Goal: Task Accomplishment & Management: Complete application form

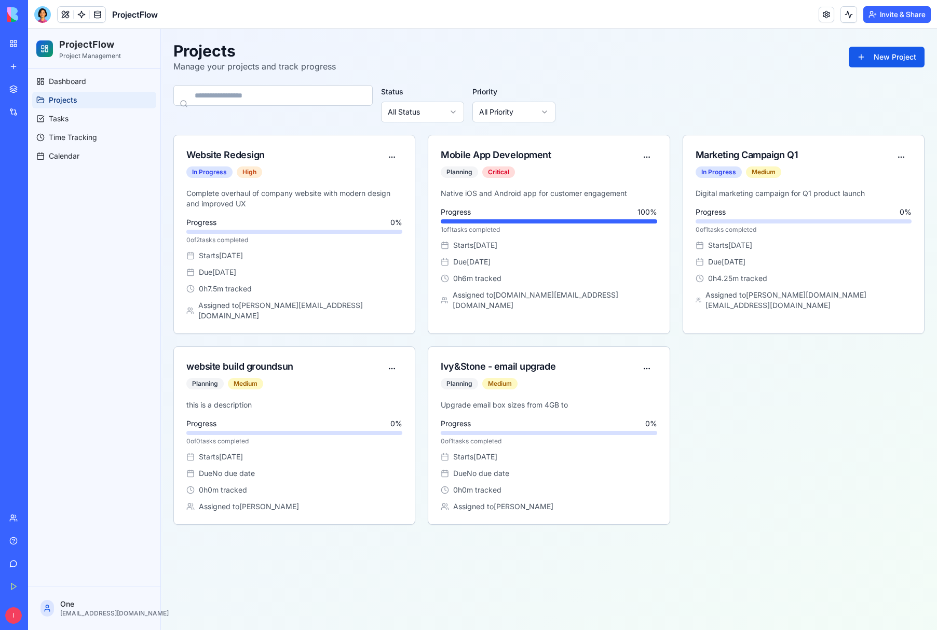
click at [38, 45] on div "My Workspace" at bounding box center [31, 43] width 13 height 10
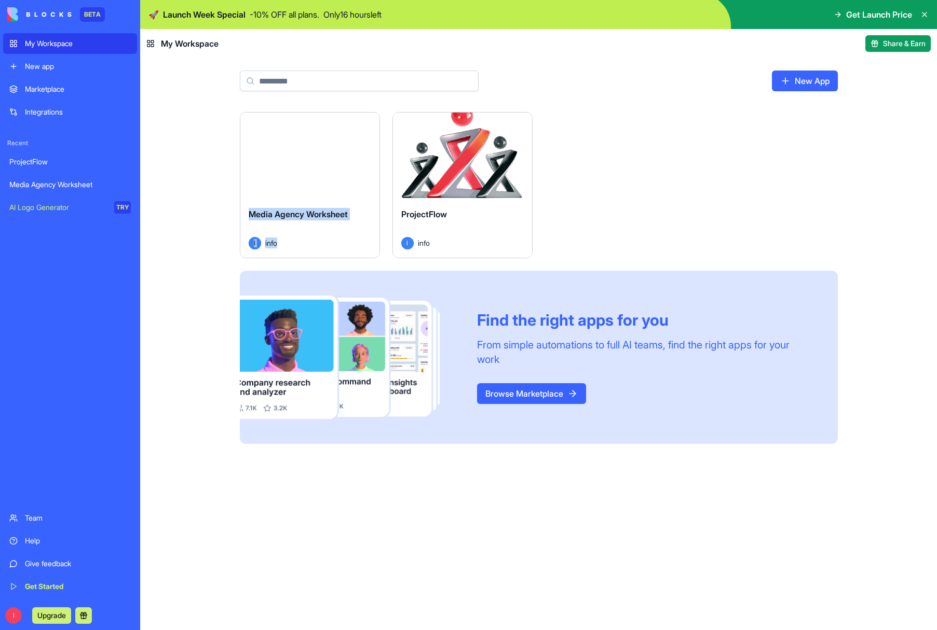
click at [255, 242] on span "I" at bounding box center [255, 243] width 12 height 12
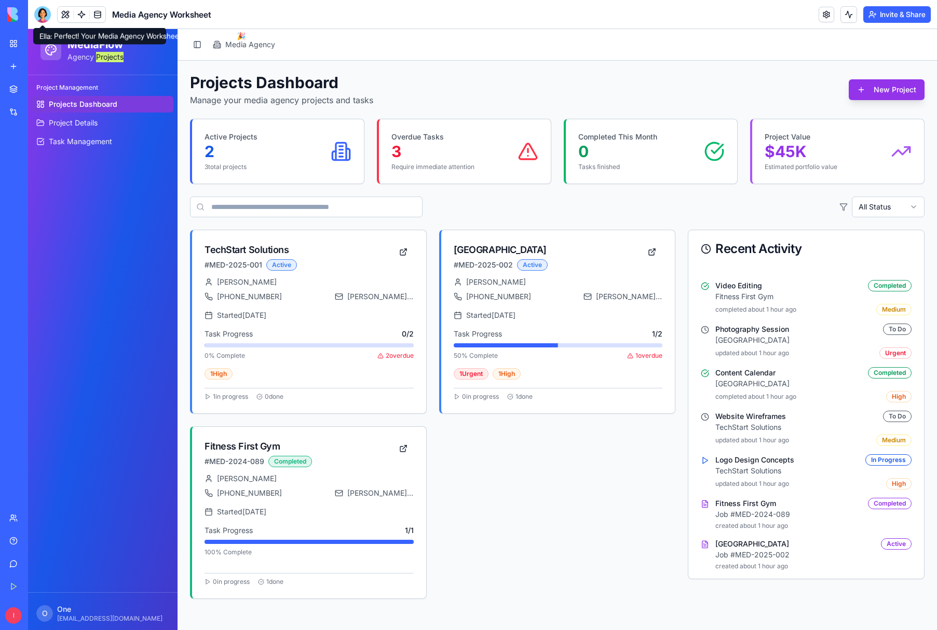
click at [43, 16] on div at bounding box center [42, 14] width 17 height 17
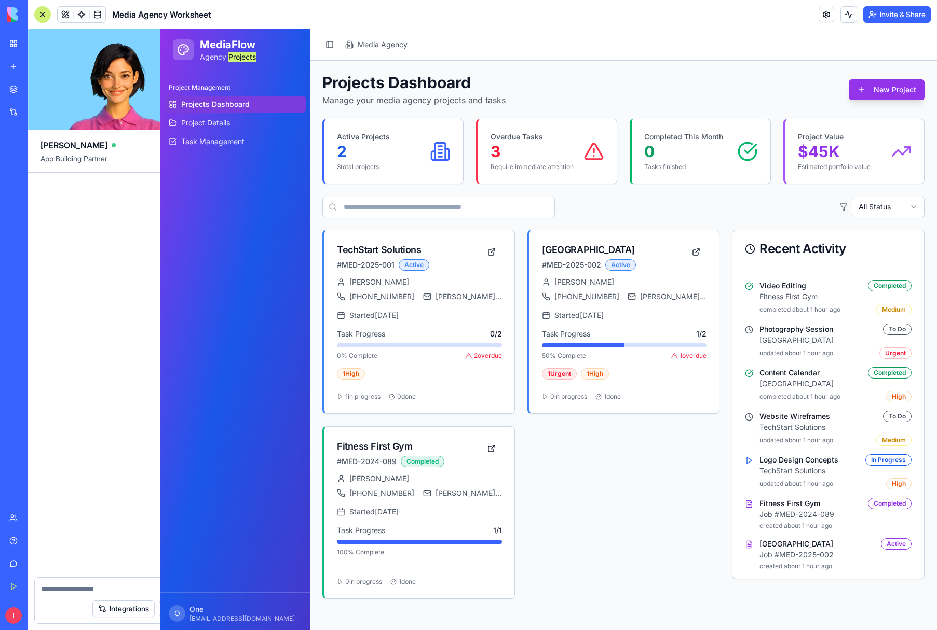
scroll to position [118, 0]
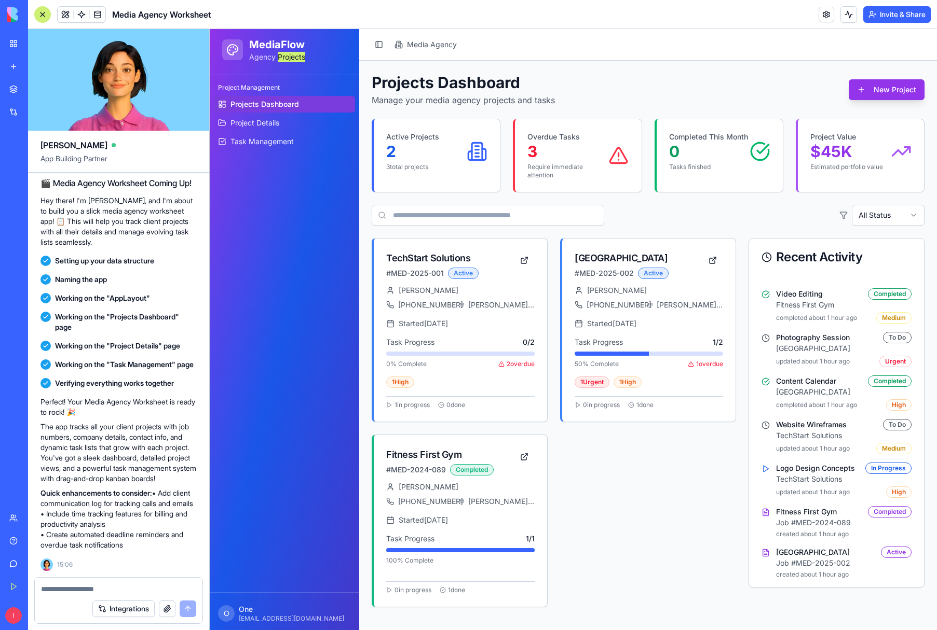
click at [43, 16] on div at bounding box center [42, 14] width 17 height 17
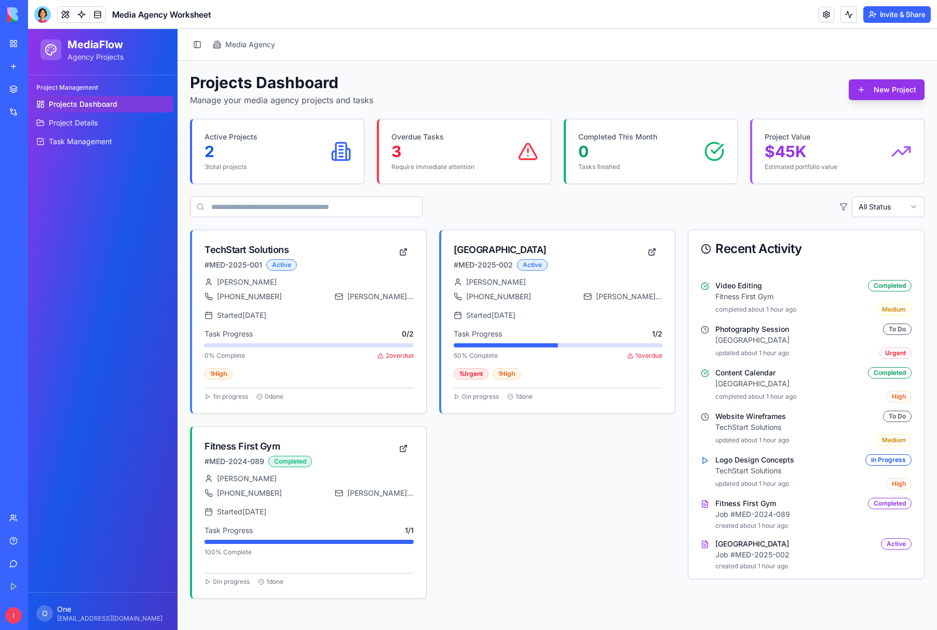
click at [258, 47] on span "Media Agency" at bounding box center [250, 44] width 50 height 10
click at [819, 15] on link at bounding box center [826, 15] width 16 height 16
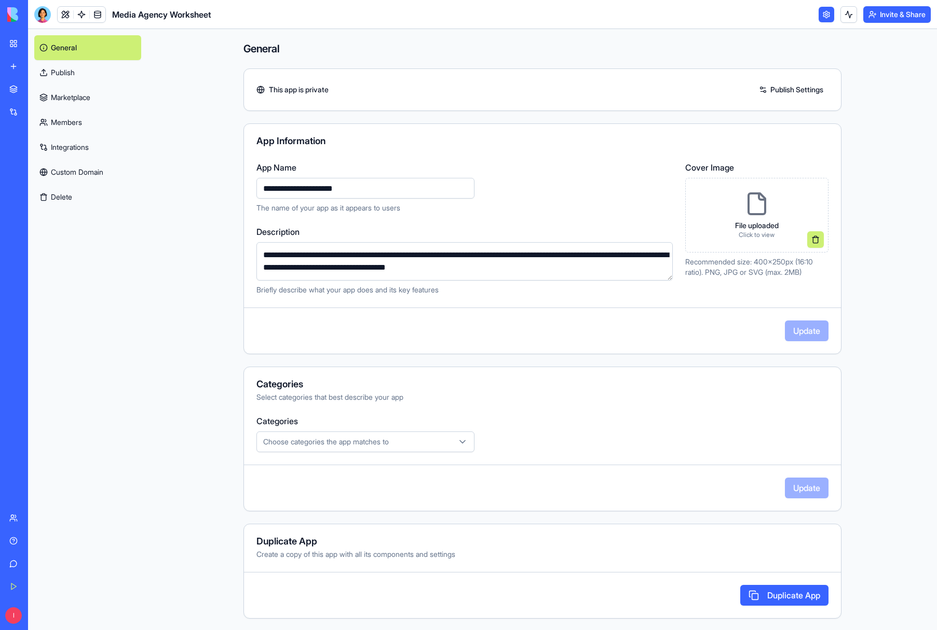
click at [63, 93] on link "Marketplace" at bounding box center [87, 97] width 107 height 25
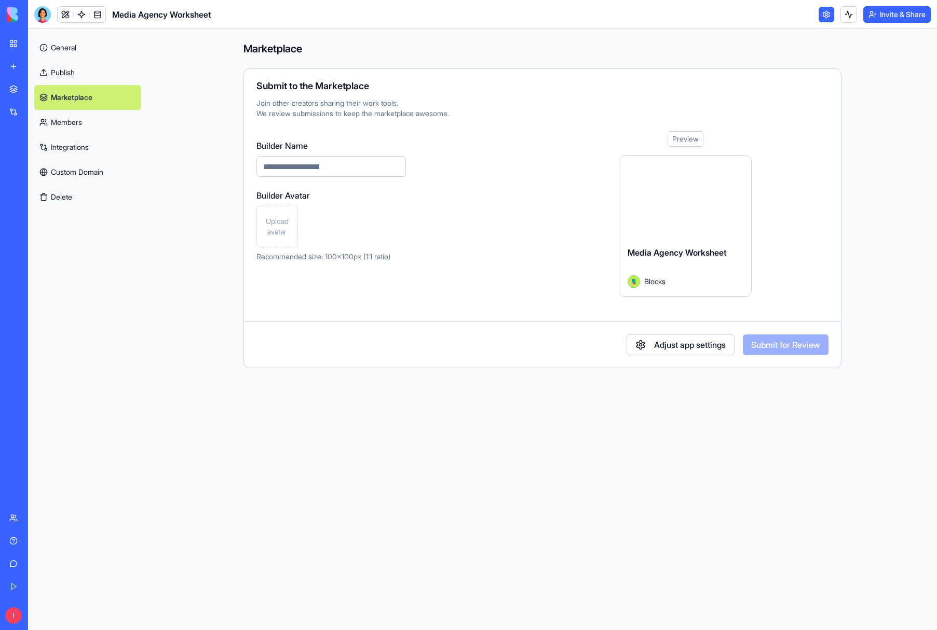
click at [71, 69] on link "Publish" at bounding box center [87, 72] width 107 height 25
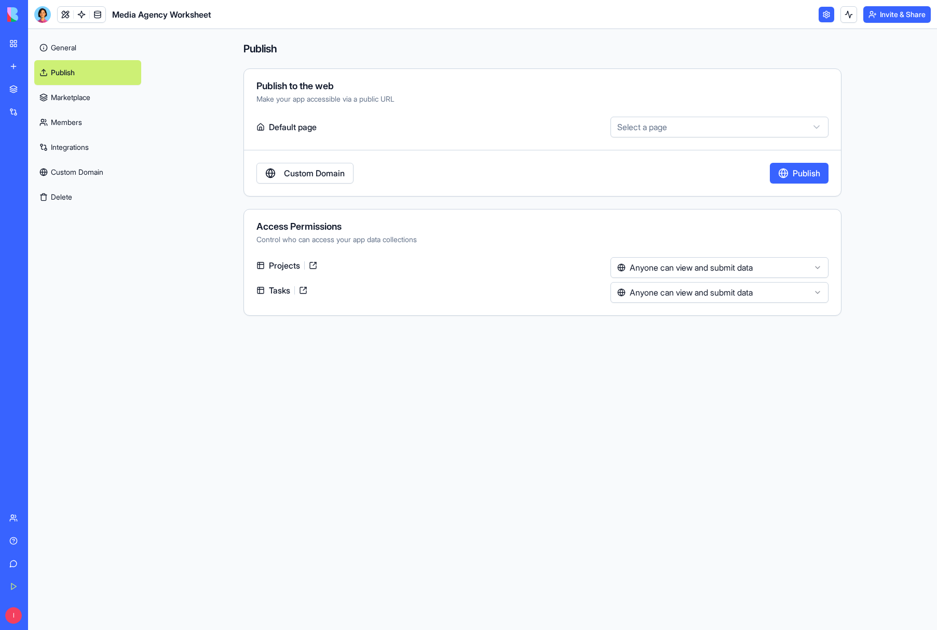
click at [62, 195] on button "Delete" at bounding box center [87, 197] width 107 height 25
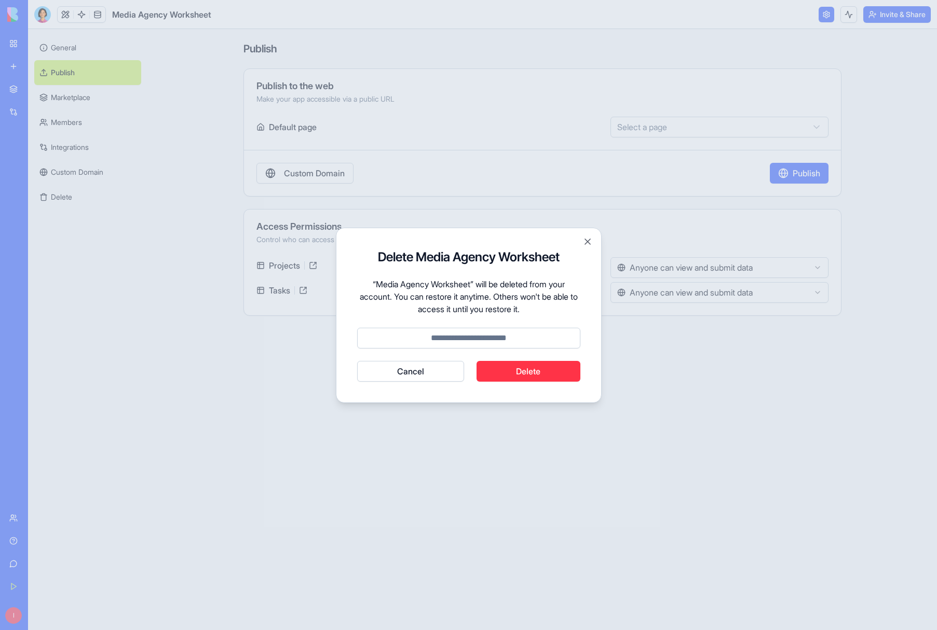
click at [542, 375] on button "Delete" at bounding box center [528, 371] width 104 height 21
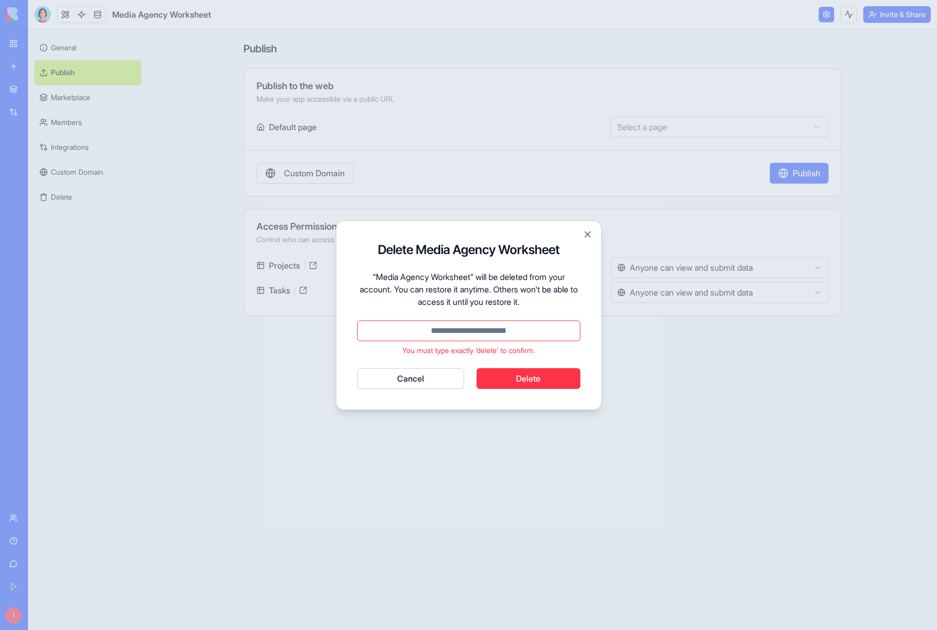
click at [532, 380] on button "Delete" at bounding box center [528, 378] width 104 height 21
click at [525, 331] on input at bounding box center [468, 331] width 223 height 21
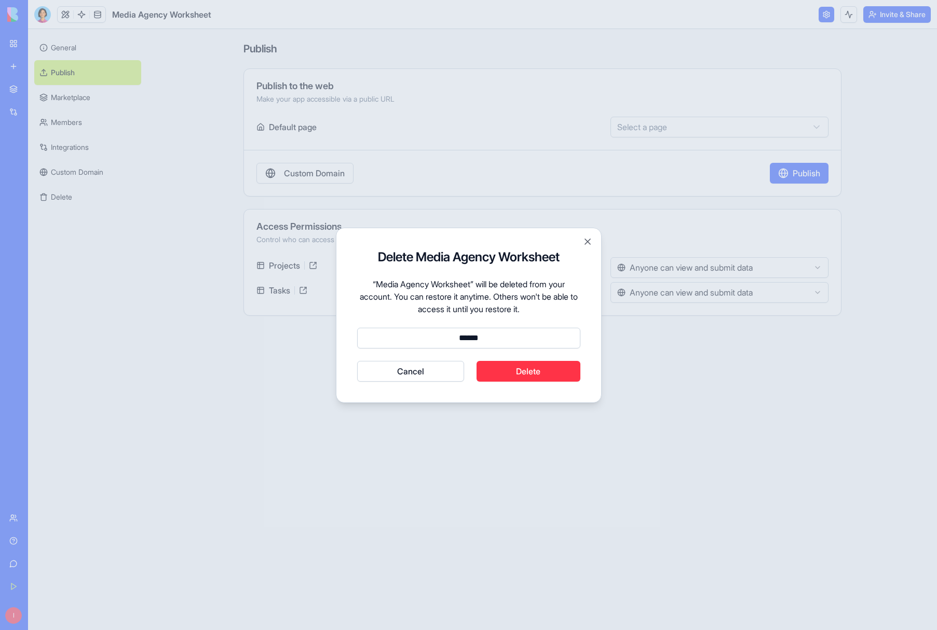
type input "******"
click at [545, 374] on button "Delete" at bounding box center [528, 371] width 104 height 21
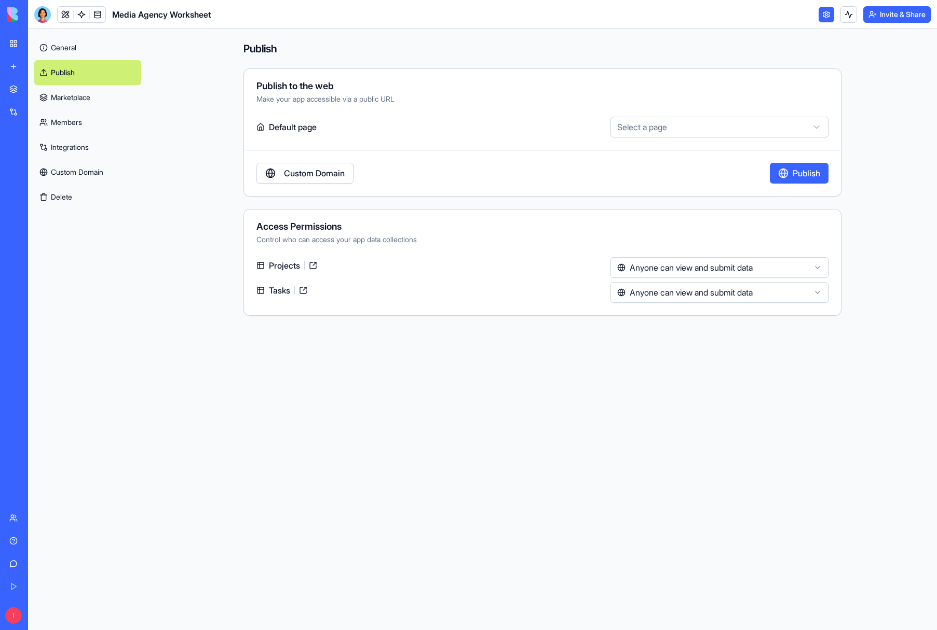
click at [36, 586] on div "Get Started" at bounding box center [31, 587] width 13 height 10
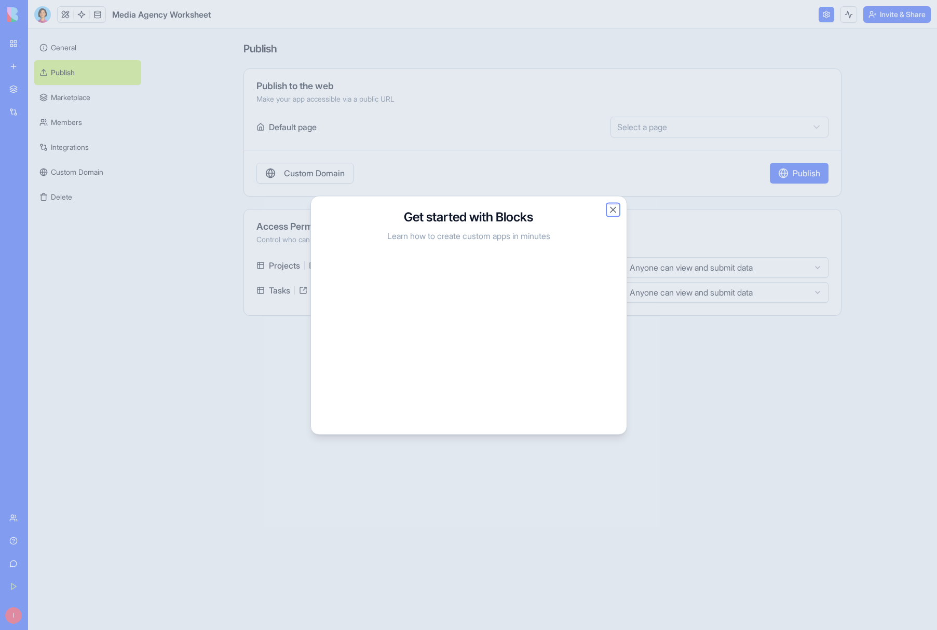
click at [613, 209] on button "Close" at bounding box center [613, 209] width 10 height 10
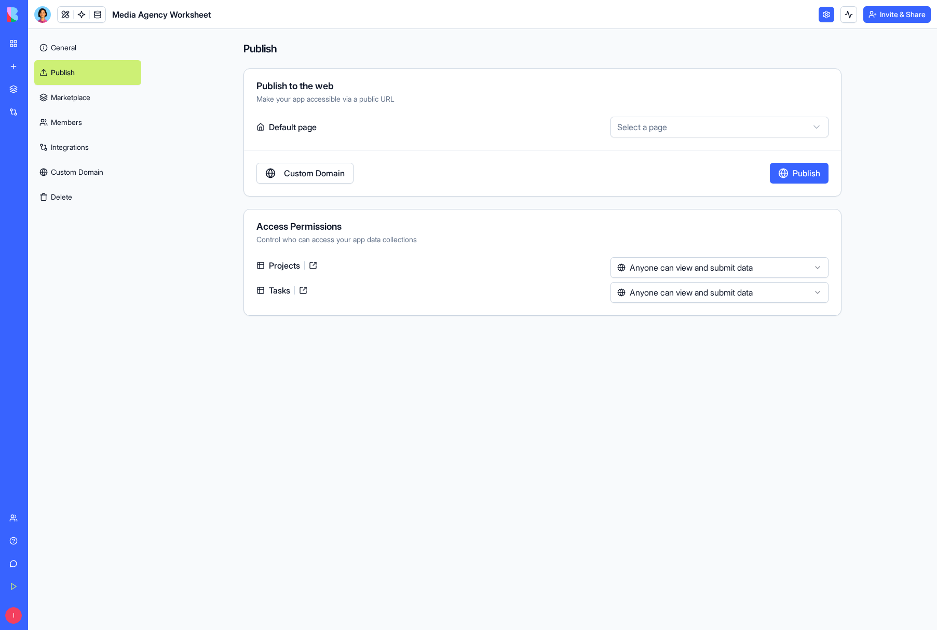
click at [38, 68] on div "New app" at bounding box center [31, 66] width 13 height 10
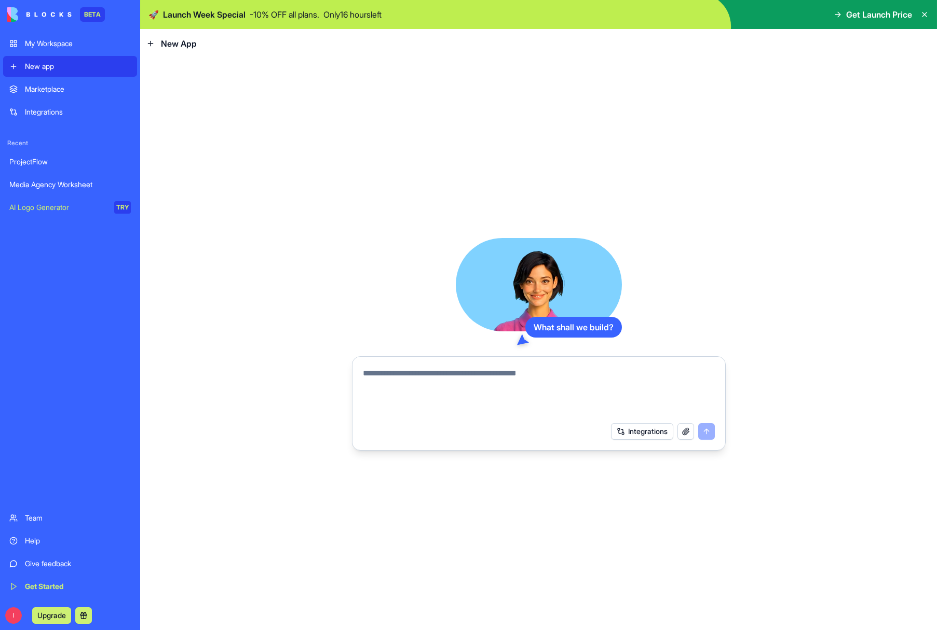
click at [389, 383] on textarea at bounding box center [539, 392] width 352 height 50
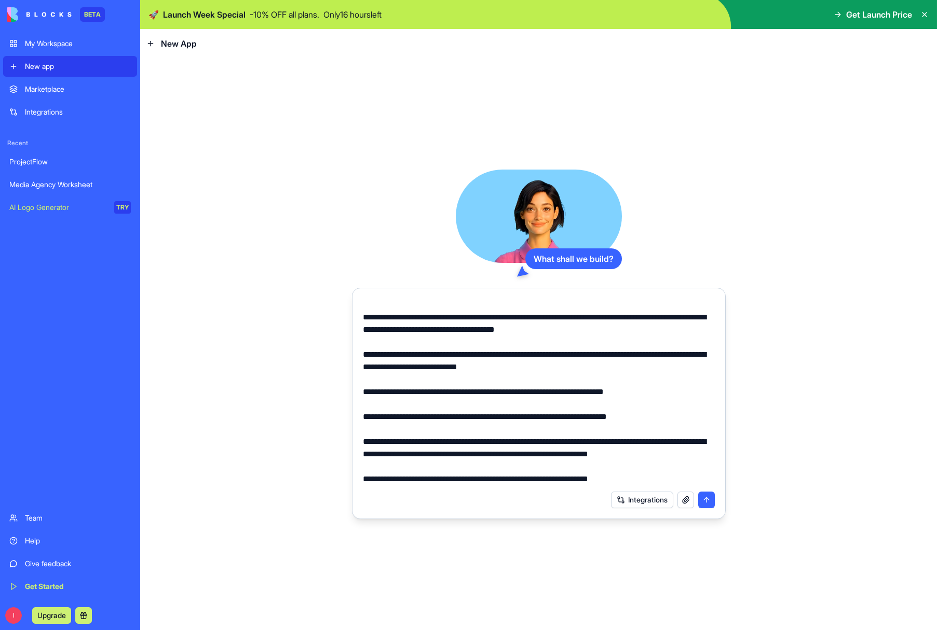
type textarea "**********"
click at [707, 499] on button "submit" at bounding box center [706, 500] width 17 height 17
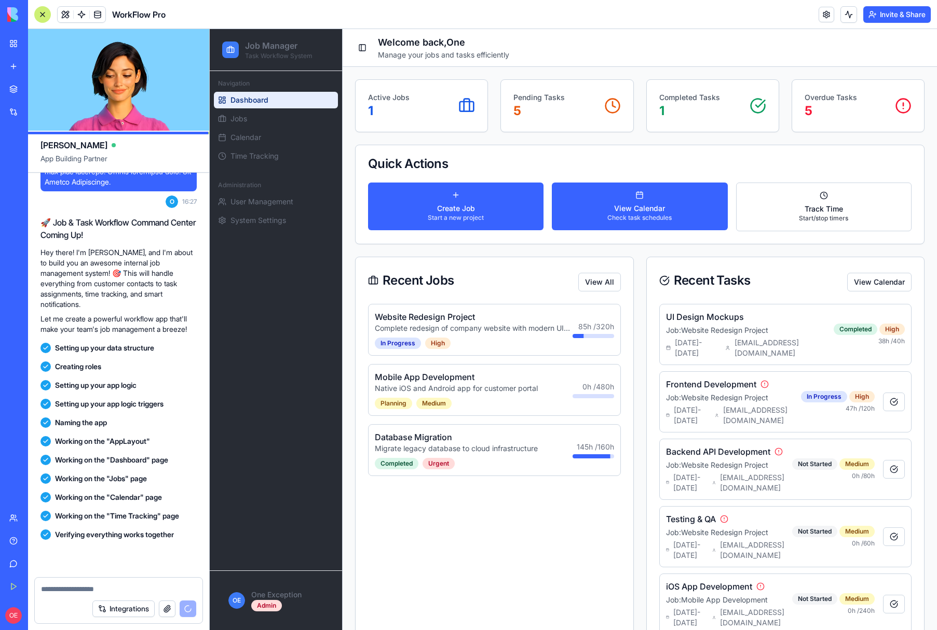
scroll to position [648, 0]
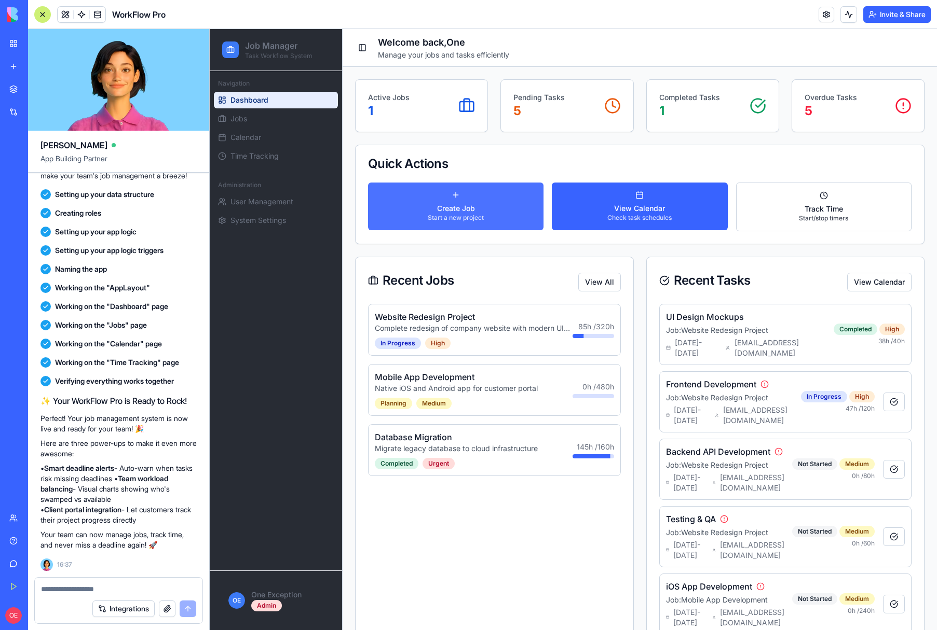
click at [460, 199] on button "Create Job Start a new project" at bounding box center [455, 207] width 175 height 48
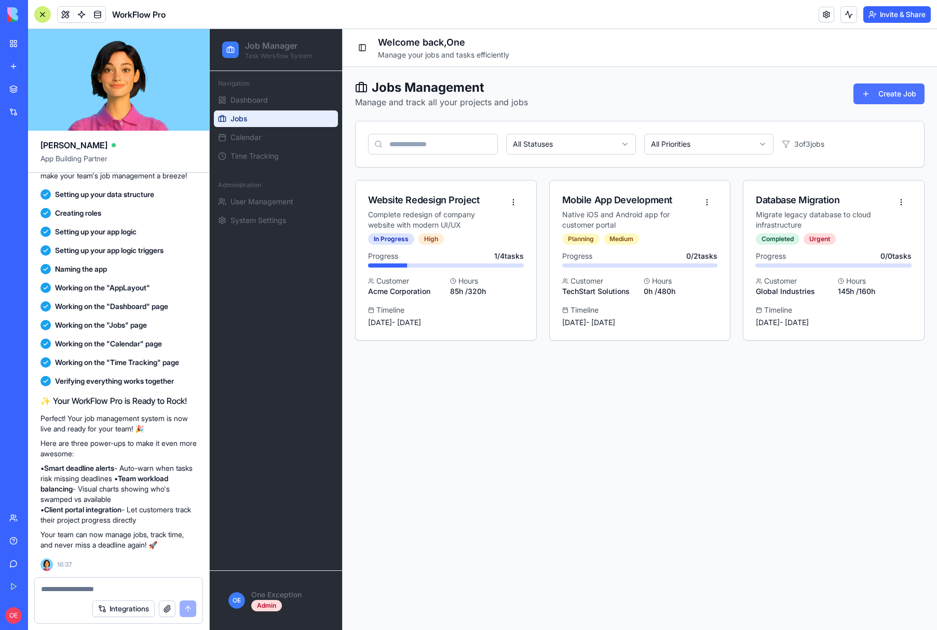
click at [869, 94] on button "Create Job" at bounding box center [888, 94] width 71 height 21
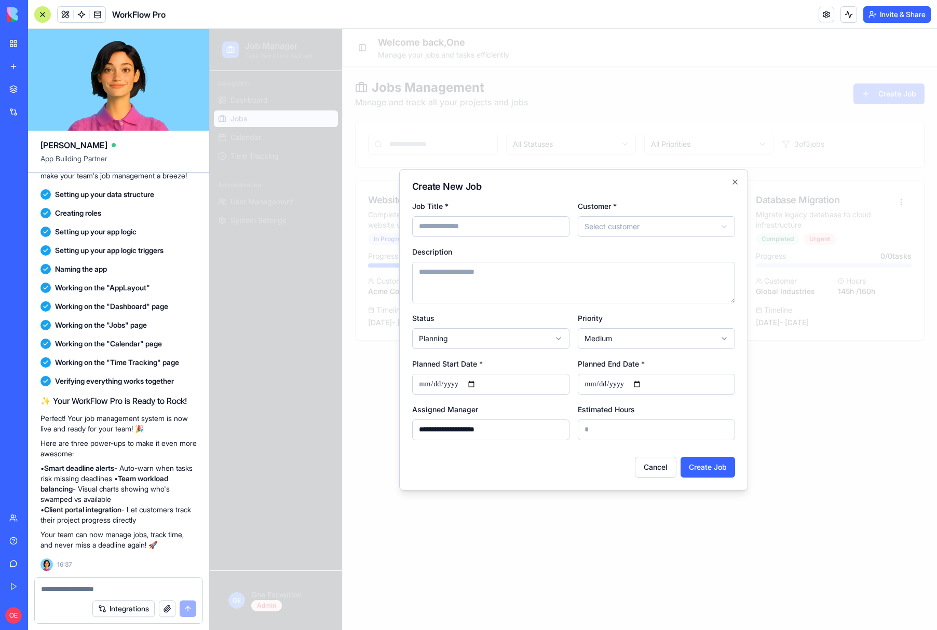
click at [455, 225] on input "Job Title *" at bounding box center [490, 226] width 157 height 21
type input "***"
click at [724, 226] on body "Job Manager Task Workflow System Navigation Dashboard Jobs Calendar Time Tracki…" at bounding box center [573, 329] width 727 height 601
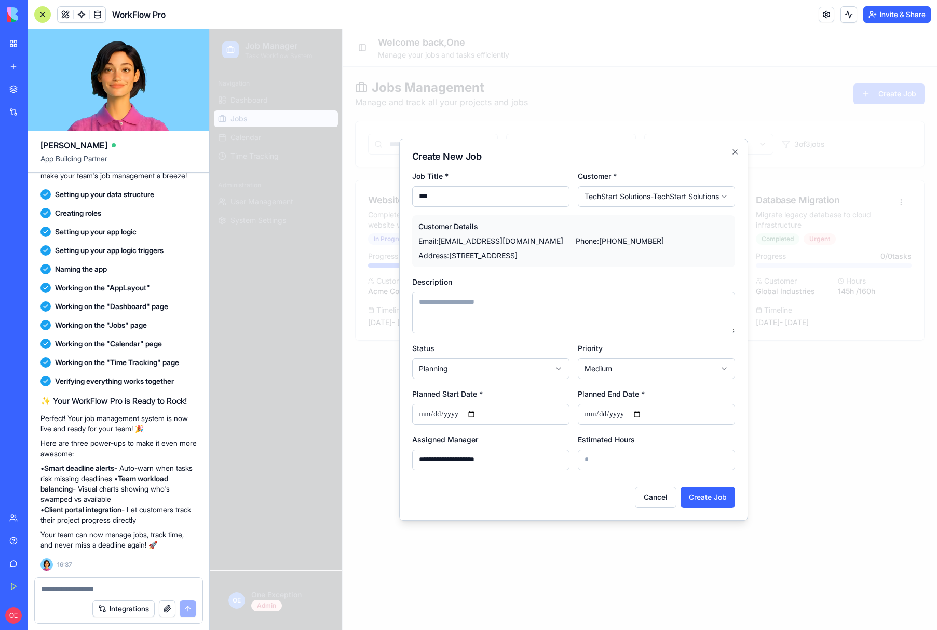
click at [437, 306] on textarea "Description" at bounding box center [573, 313] width 323 height 42
type textarea "**********"
click at [476, 413] on input "Planned Start Date *" at bounding box center [490, 414] width 157 height 21
type input "**********"
click at [431, 462] on input "**********" at bounding box center [490, 460] width 157 height 21
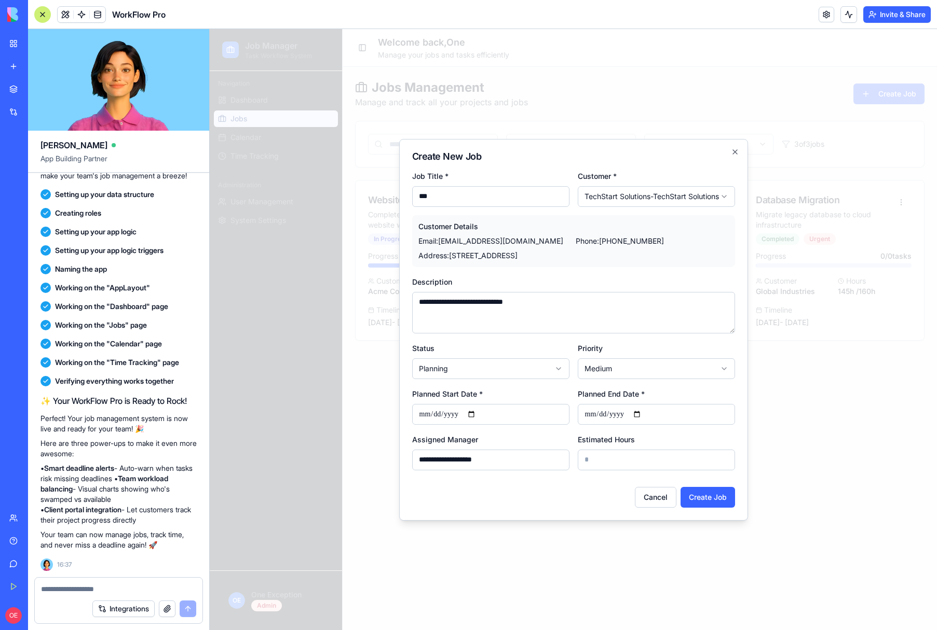
type input "**********"
click at [522, 304] on textarea "**********" at bounding box center [573, 313] width 323 height 42
type textarea "**********"
click at [714, 493] on button "Create Job" at bounding box center [707, 497] width 54 height 21
click at [641, 415] on input "Planned End Date *" at bounding box center [656, 414] width 157 height 21
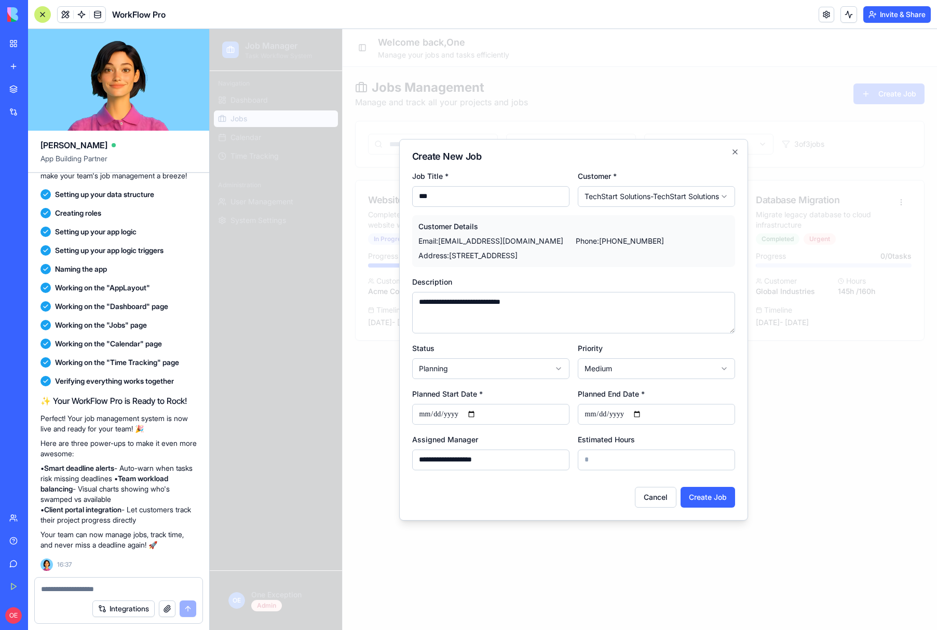
type input "**********"
click at [696, 495] on button "Create Job" at bounding box center [707, 497] width 54 height 21
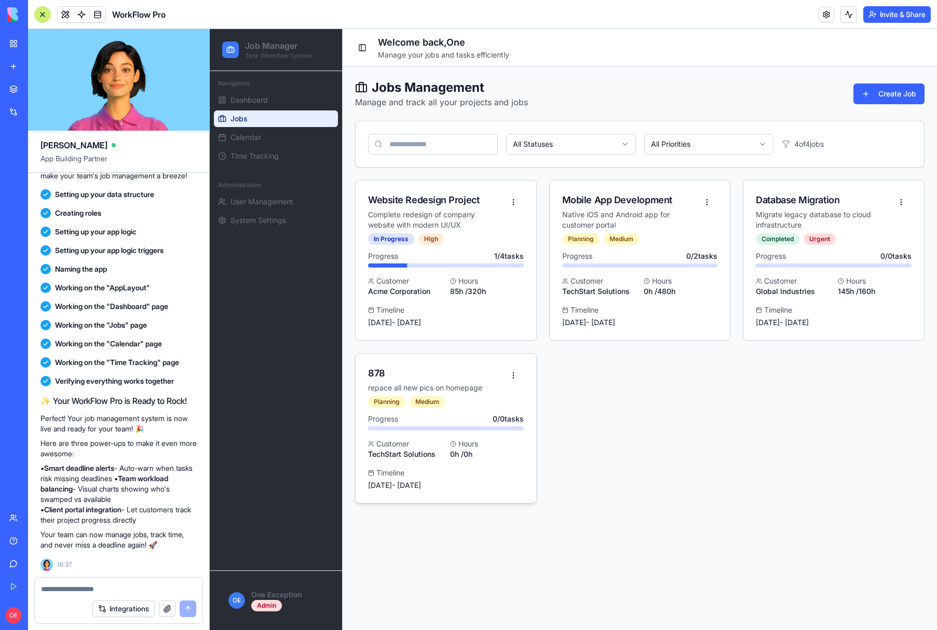
click at [460, 440] on div "Hours" at bounding box center [487, 444] width 74 height 10
click at [463, 420] on div "Progress 0 / 0 tasks" at bounding box center [446, 419] width 156 height 10
click at [252, 138] on span "Calendar" at bounding box center [245, 137] width 31 height 10
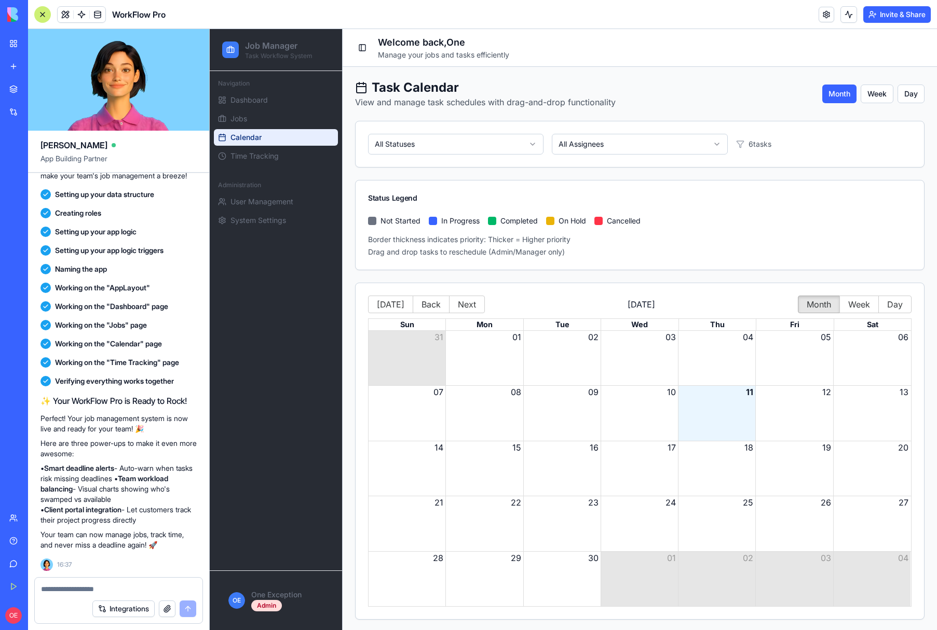
click at [764, 145] on span "6 tasks" at bounding box center [759, 144] width 23 height 10
click at [826, 391] on button "12" at bounding box center [826, 392] width 9 height 12
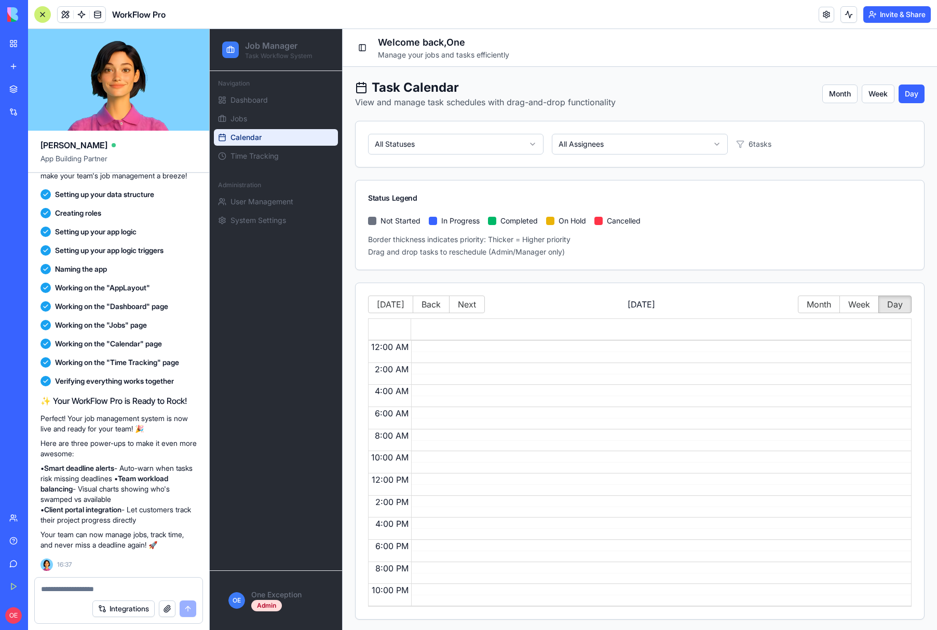
scroll to position [2, 0]
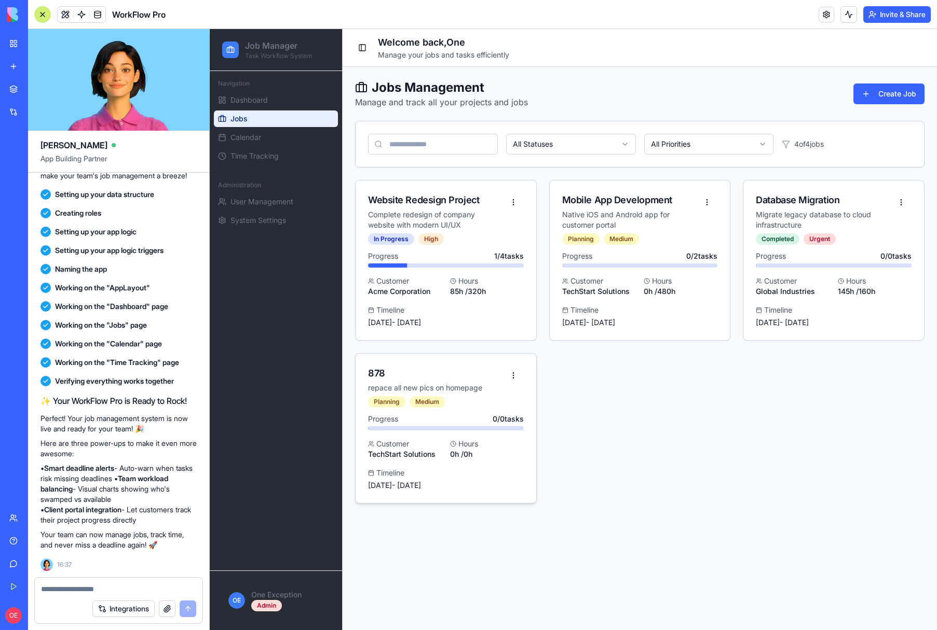
click at [379, 373] on div "878" at bounding box center [435, 373] width 135 height 15
click at [510, 377] on button "button" at bounding box center [513, 375] width 21 height 19
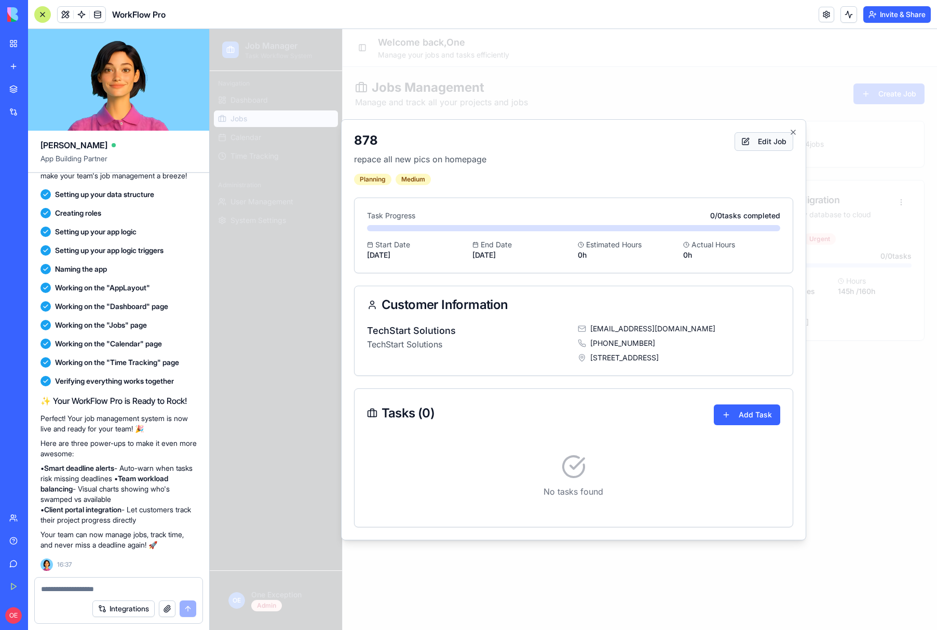
click at [763, 144] on button "Edit Job" at bounding box center [763, 141] width 59 height 19
click at [766, 140] on button "Edit Job" at bounding box center [763, 141] width 59 height 19
click at [413, 409] on div "Tasks ( 0 )" at bounding box center [401, 413] width 68 height 12
click at [415, 414] on div "Tasks ( 0 )" at bounding box center [401, 413] width 68 height 12
drag, startPoint x: 770, startPoint y: 141, endPoint x: 776, endPoint y: 141, distance: 6.2
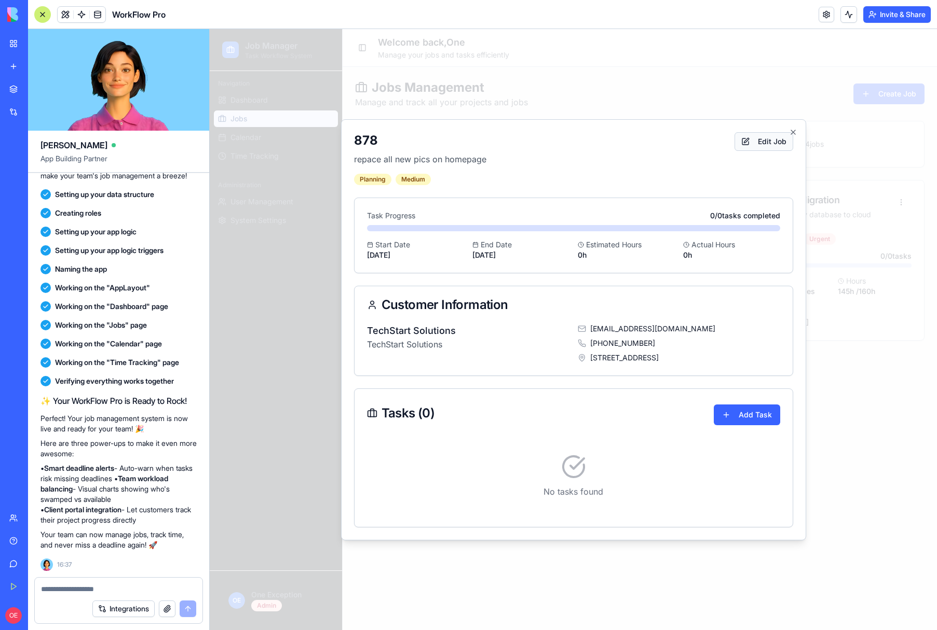
click at [771, 141] on button "Edit Job" at bounding box center [763, 141] width 59 height 19
click at [792, 131] on icon "button" at bounding box center [793, 132] width 8 height 8
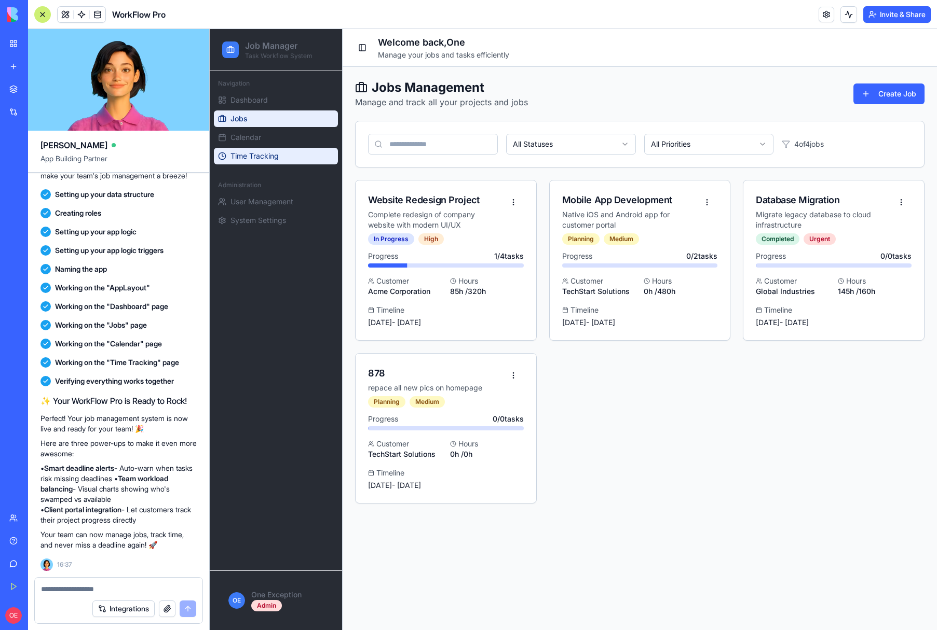
click at [245, 156] on span "Time Tracking" at bounding box center [254, 156] width 48 height 10
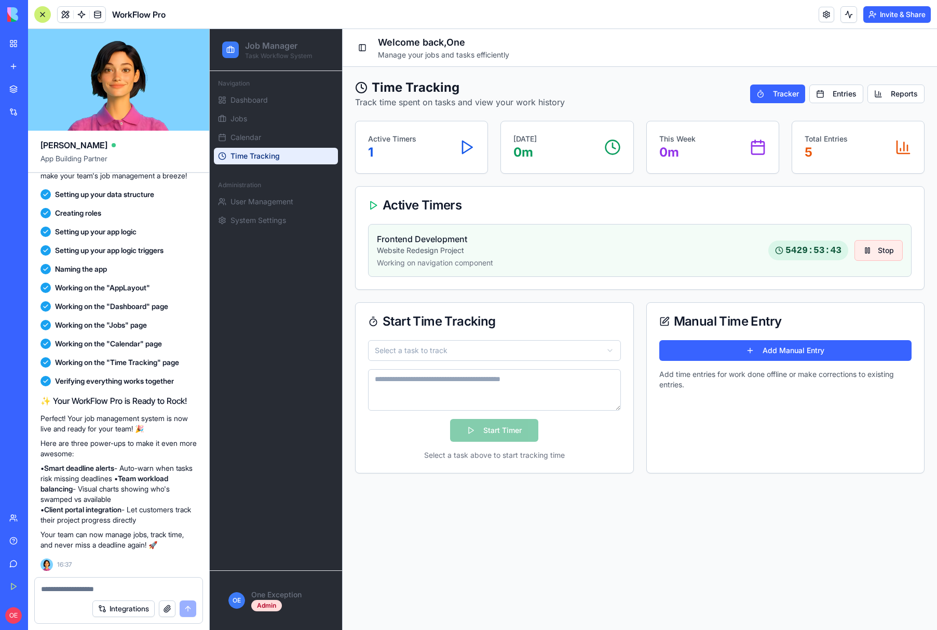
drag, startPoint x: 876, startPoint y: 251, endPoint x: 868, endPoint y: 252, distance: 7.9
click at [876, 251] on button "Stop" at bounding box center [878, 250] width 48 height 21
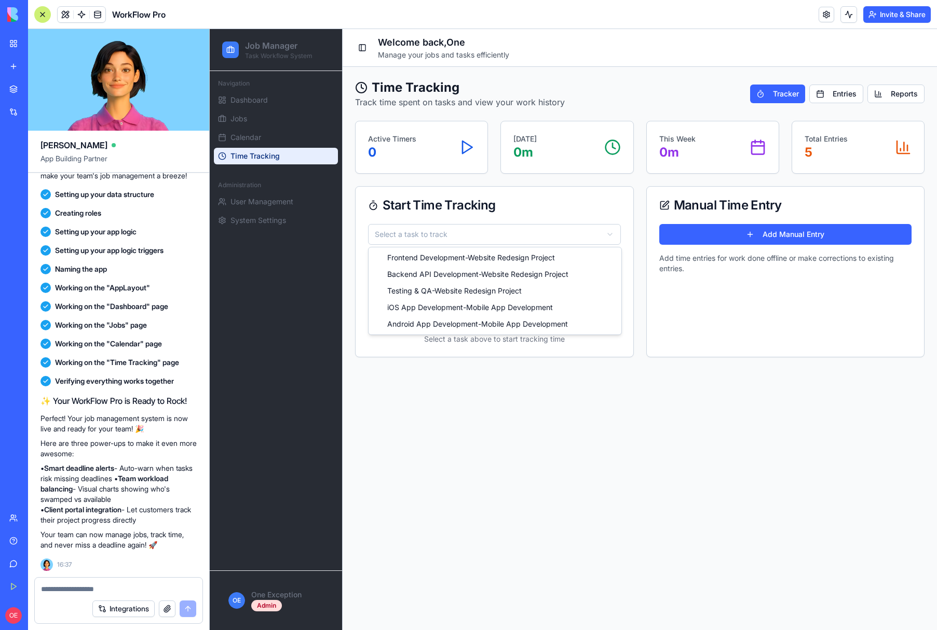
click at [414, 233] on html "Job Manager Task Workflow System Navigation Dashboard Jobs Calendar Time Tracki…" at bounding box center [573, 329] width 727 height 601
click at [665, 370] on html "Job Manager Task Workflow System Navigation Dashboard Jobs Calendar Time Tracki…" at bounding box center [573, 329] width 727 height 601
